Goal: Task Accomplishment & Management: Use online tool/utility

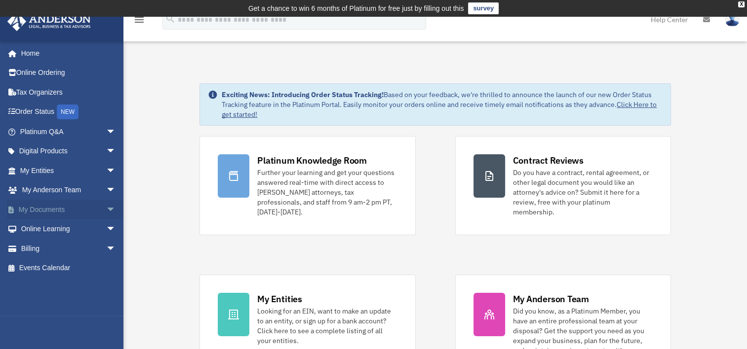
click at [39, 208] on link "My Documents arrow_drop_down" at bounding box center [69, 210] width 124 height 20
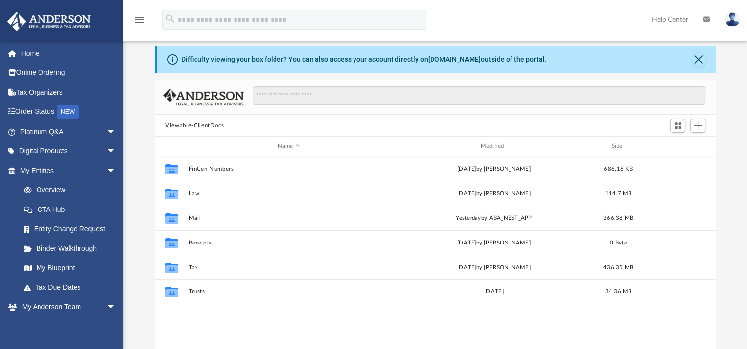
scroll to position [49, 0]
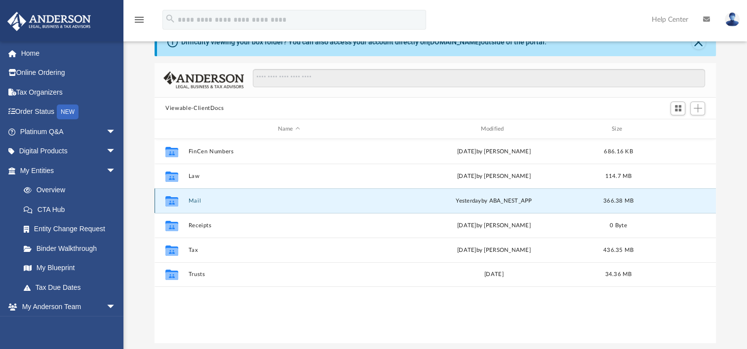
click at [198, 201] on button "Mail" at bounding box center [289, 201] width 201 height 6
click at [199, 196] on div "Collaborated Folder Mail [DATE] by ABA_NEST_APP 366.38 MB" at bounding box center [435, 201] width 561 height 25
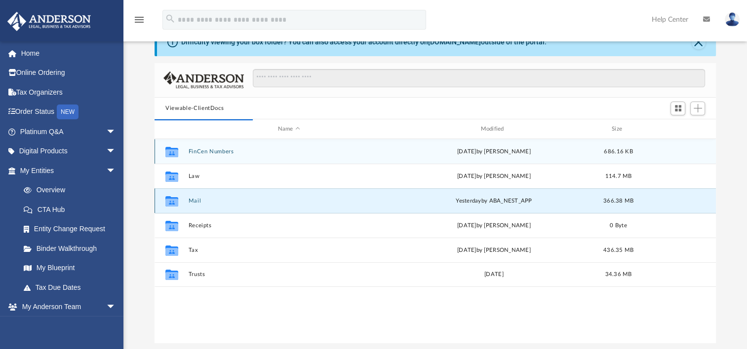
scroll to position [186, 553]
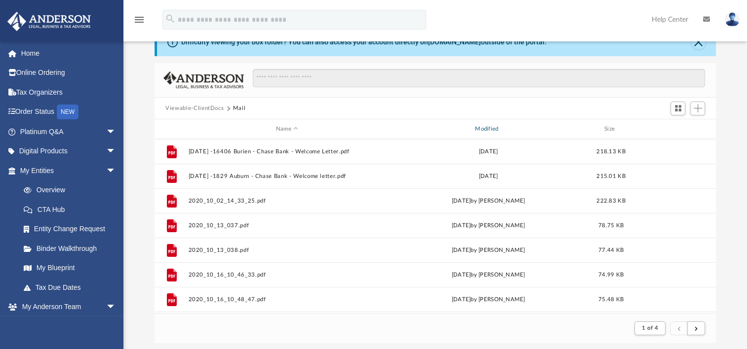
click at [496, 130] on div "Modified" at bounding box center [487, 129] width 197 height 9
click at [490, 128] on div "Modified" at bounding box center [487, 129] width 197 height 9
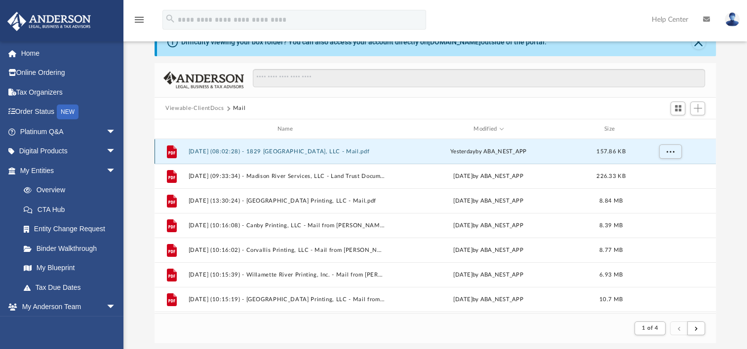
click at [274, 150] on button "[DATE] (08:02:28) - 1829 [GEOGRAPHIC_DATA], LLC - Mail.pdf" at bounding box center [287, 152] width 197 height 6
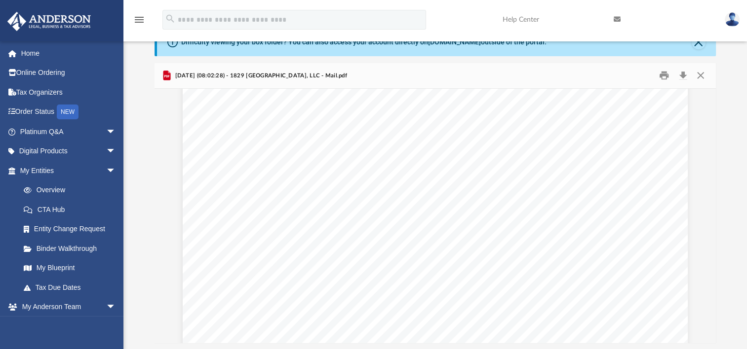
scroll to position [0, 0]
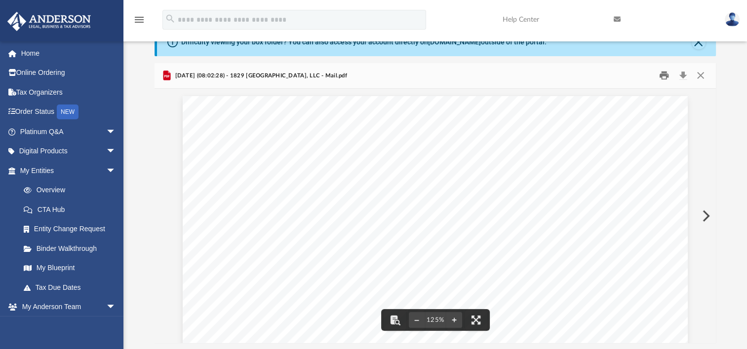
click at [663, 75] on button "Print" at bounding box center [664, 75] width 20 height 15
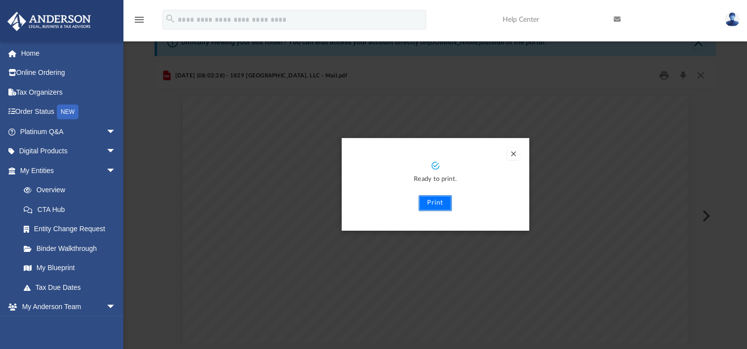
click at [438, 204] on button "Print" at bounding box center [435, 203] width 33 height 16
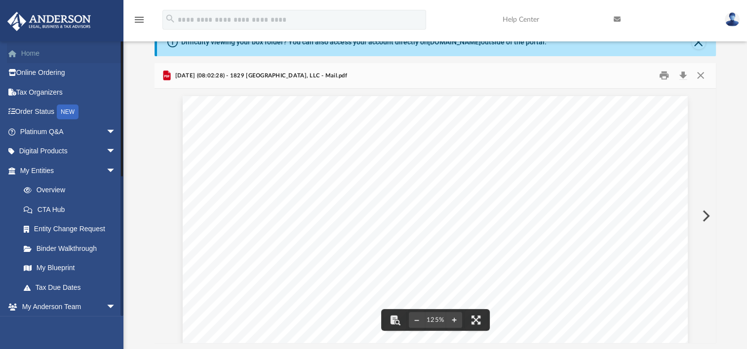
click at [40, 53] on link "Home" at bounding box center [69, 53] width 124 height 20
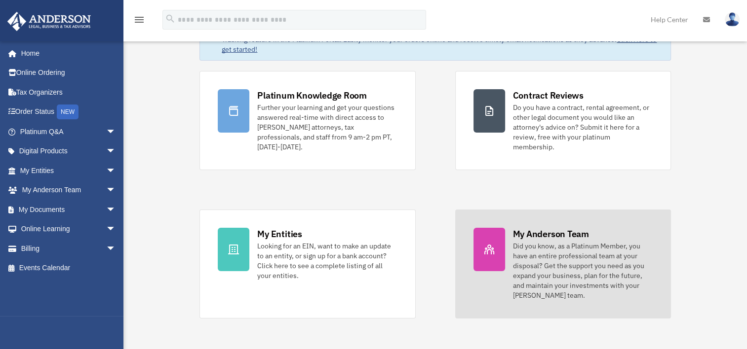
scroll to position [99, 0]
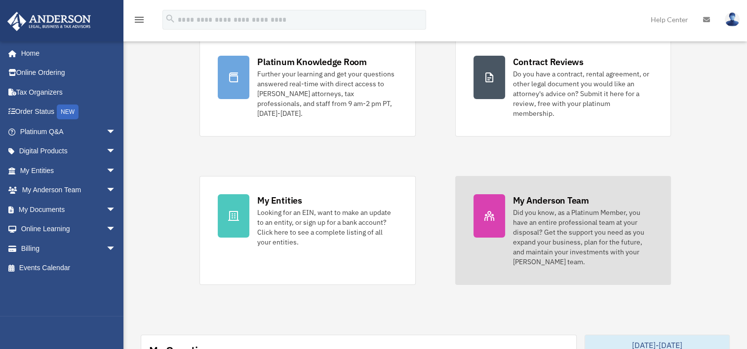
click at [559, 213] on div "Did you know, as a Platinum Member, you have an entire professional team at you…" at bounding box center [583, 237] width 140 height 59
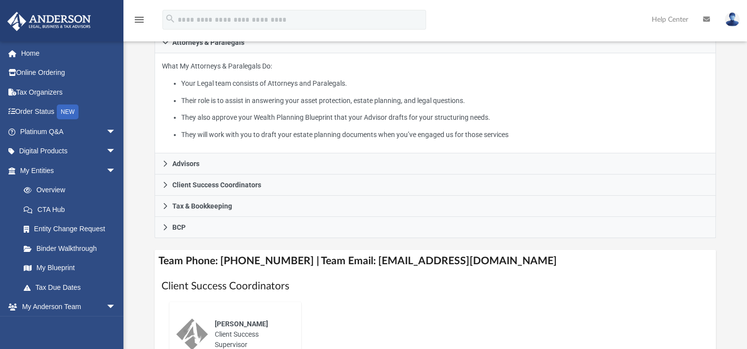
scroll to position [197, 0]
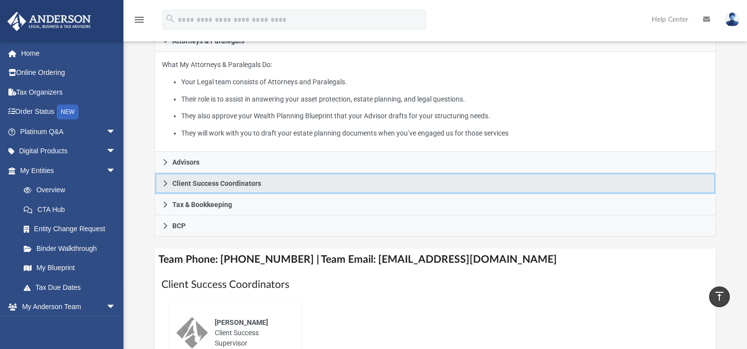
click at [186, 184] on span "Client Success Coordinators" at bounding box center [216, 183] width 89 height 7
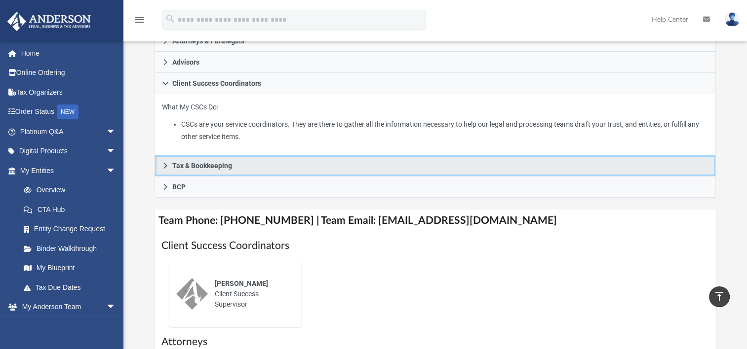
click at [202, 162] on span "Tax & Bookkeeping" at bounding box center [202, 165] width 60 height 7
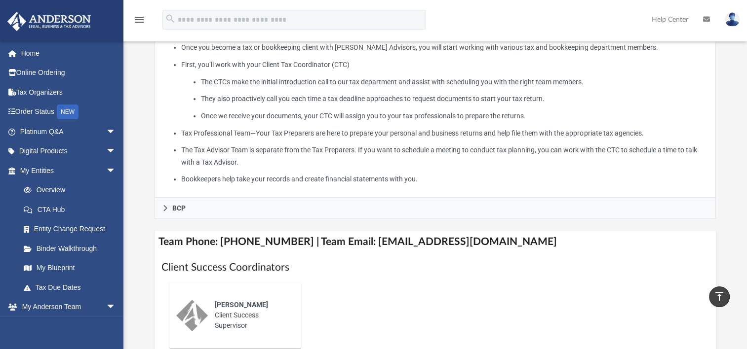
scroll to position [296, 0]
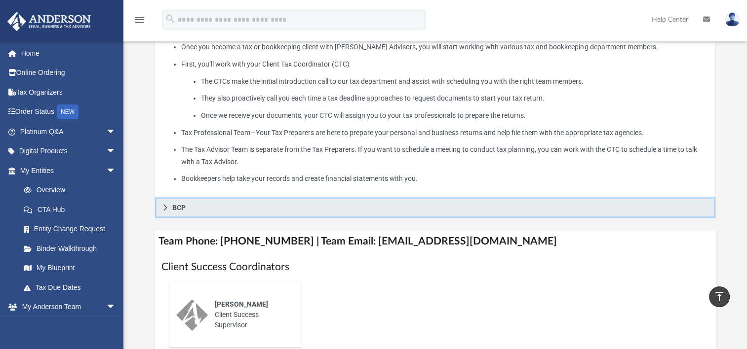
click at [174, 206] on span "BCP" at bounding box center [178, 207] width 13 height 7
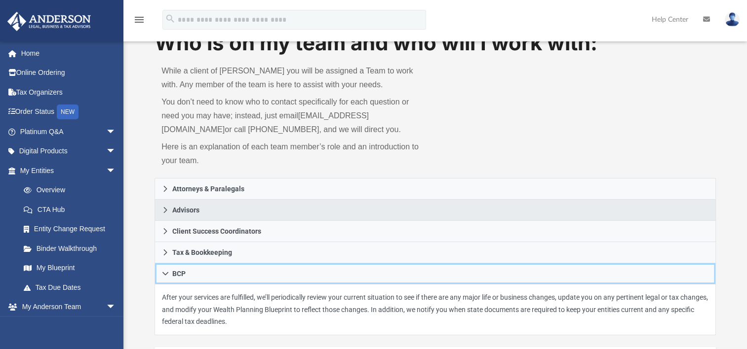
scroll to position [0, 0]
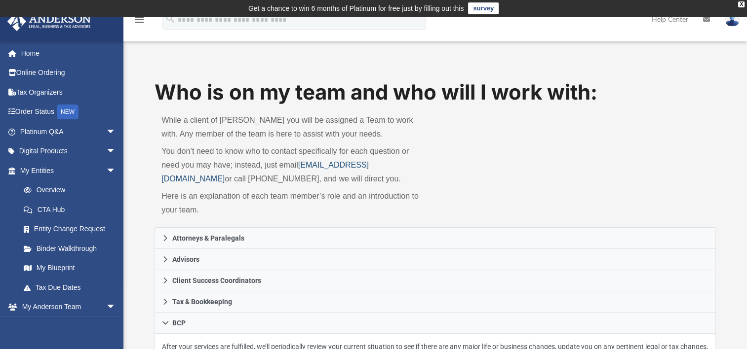
click at [352, 166] on link "myteam@andersonadvisors.com" at bounding box center [264, 172] width 207 height 22
